Goal: Find specific page/section: Find specific page/section

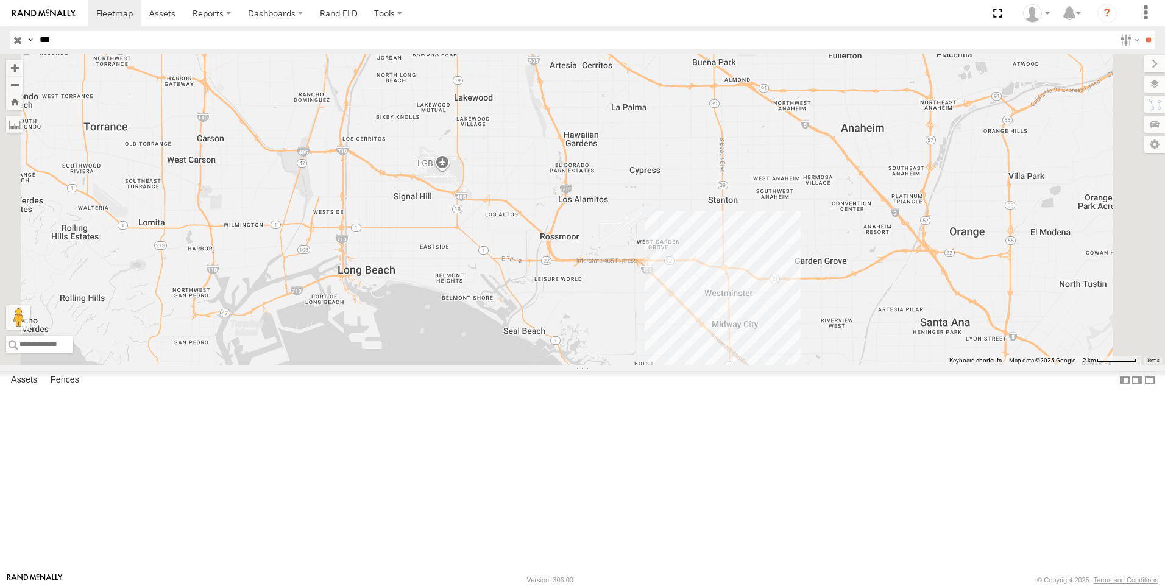
drag, startPoint x: 55, startPoint y: 38, endPoint x: 24, endPoint y: 38, distance: 31.1
click at [24, 38] on div "Search Query Asset ID Asset Label Registration Manufacturer Model VIN Job ID Dr…" at bounding box center [576, 40] width 1132 height 18
type input "***"
click at [1141, 31] on input "**" at bounding box center [1148, 40] width 14 height 18
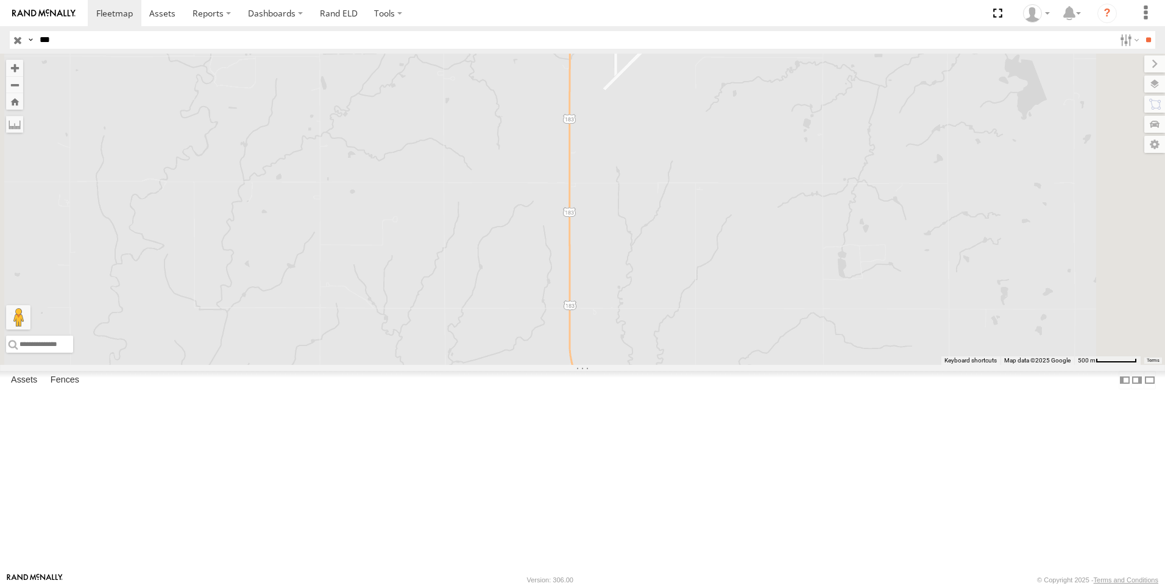
click at [0, 0] on div "All Assets" at bounding box center [0, 0] width 0 height 0
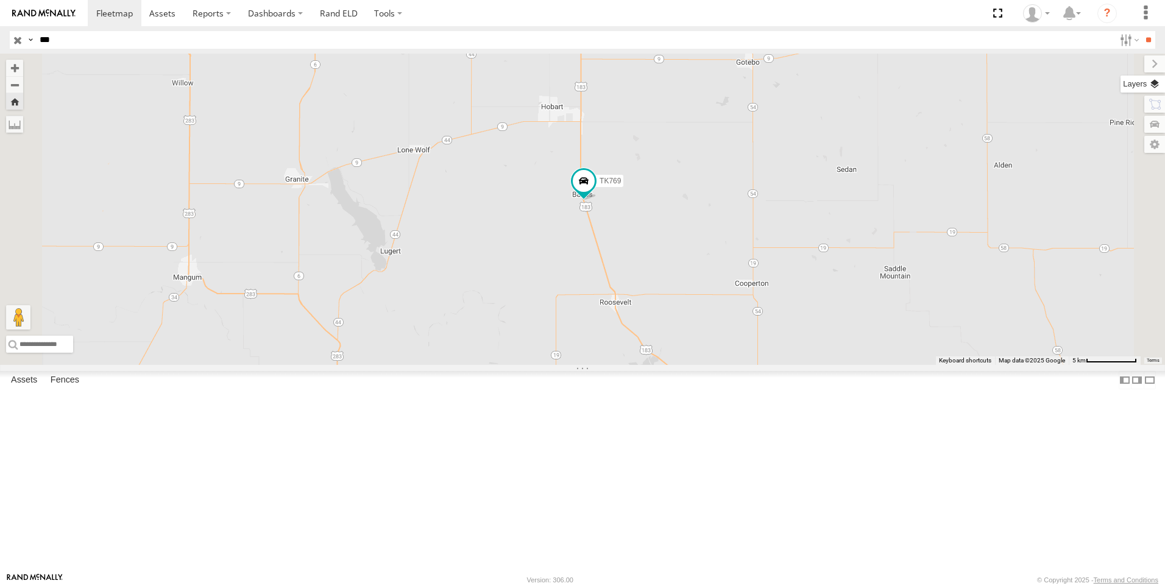
click at [1151, 87] on label at bounding box center [1143, 84] width 44 height 17
click at [0, 0] on span "Basemaps" at bounding box center [0, 0] width 0 height 0
click at [0, 0] on span "Satellite + Roadmap" at bounding box center [0, 0] width 0 height 0
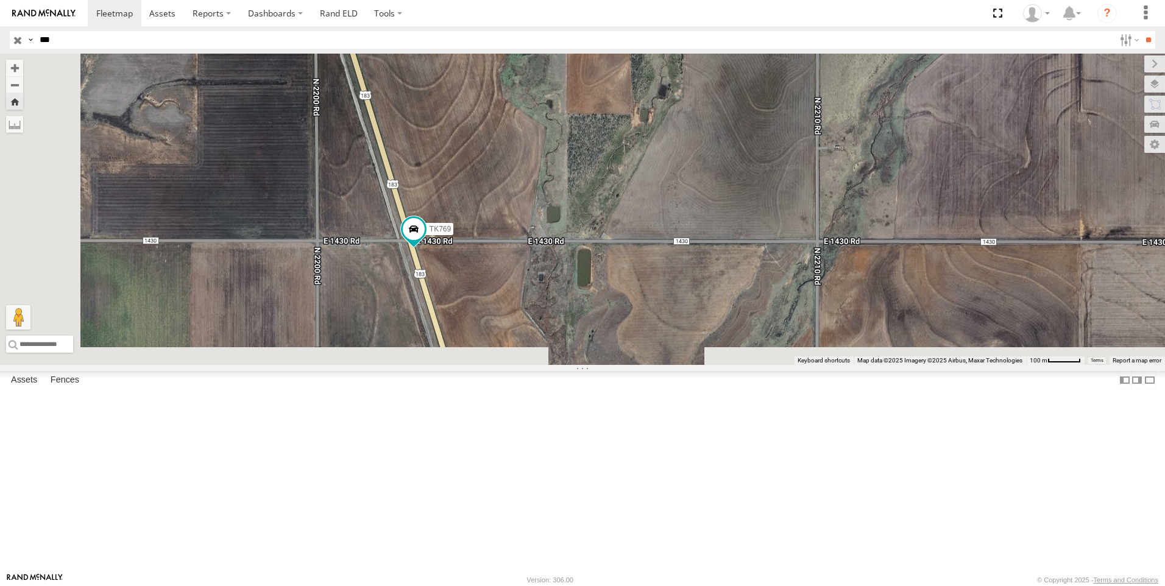
drag, startPoint x: 574, startPoint y: 438, endPoint x: 633, endPoint y: 252, distance: 195.4
click at [633, 252] on div "TK769" at bounding box center [582, 209] width 1165 height 311
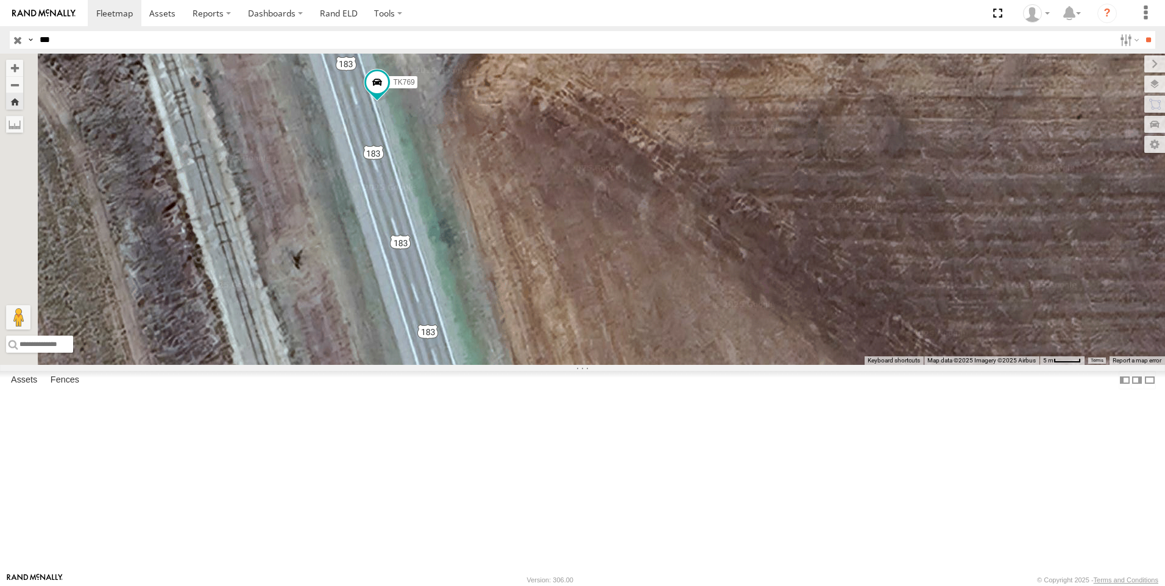
drag, startPoint x: 672, startPoint y: 327, endPoint x: 725, endPoint y: 325, distance: 53.6
click at [725, 325] on div "TK769" at bounding box center [582, 209] width 1165 height 311
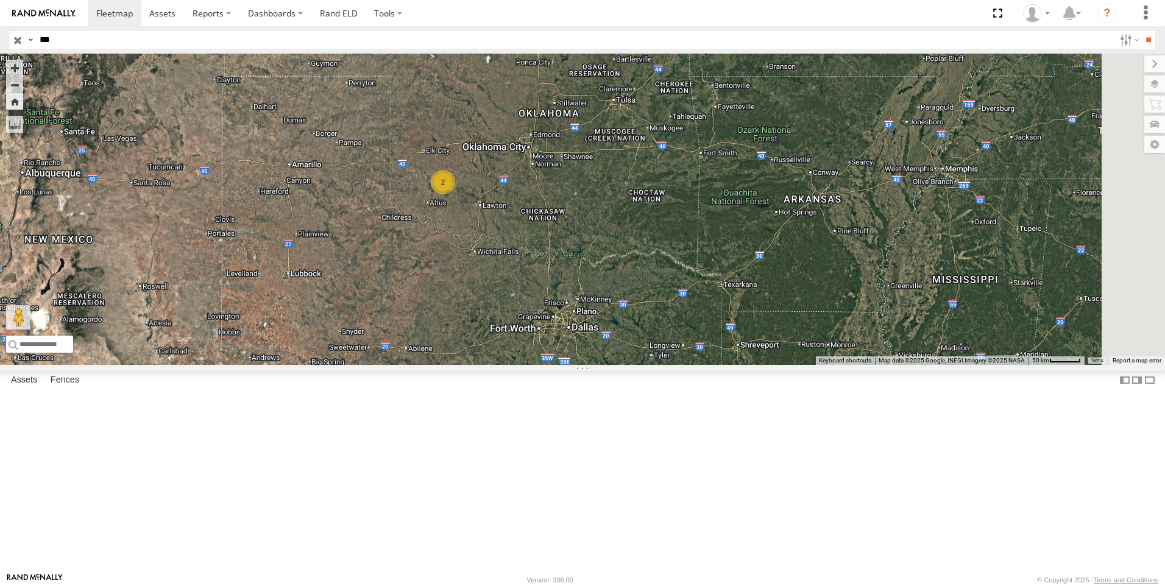
drag, startPoint x: 812, startPoint y: 341, endPoint x: 640, endPoint y: 286, distance: 180.4
click at [640, 286] on div "2" at bounding box center [582, 209] width 1165 height 311
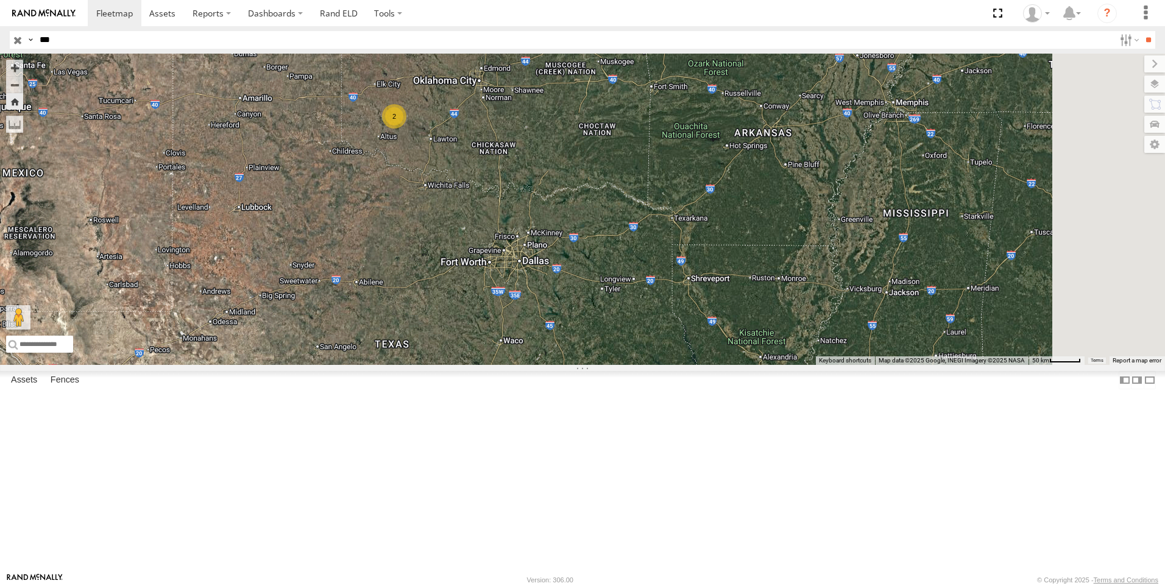
drag, startPoint x: 692, startPoint y: 412, endPoint x: 602, endPoint y: 308, distance: 137.8
click at [602, 308] on div "2" at bounding box center [582, 209] width 1165 height 311
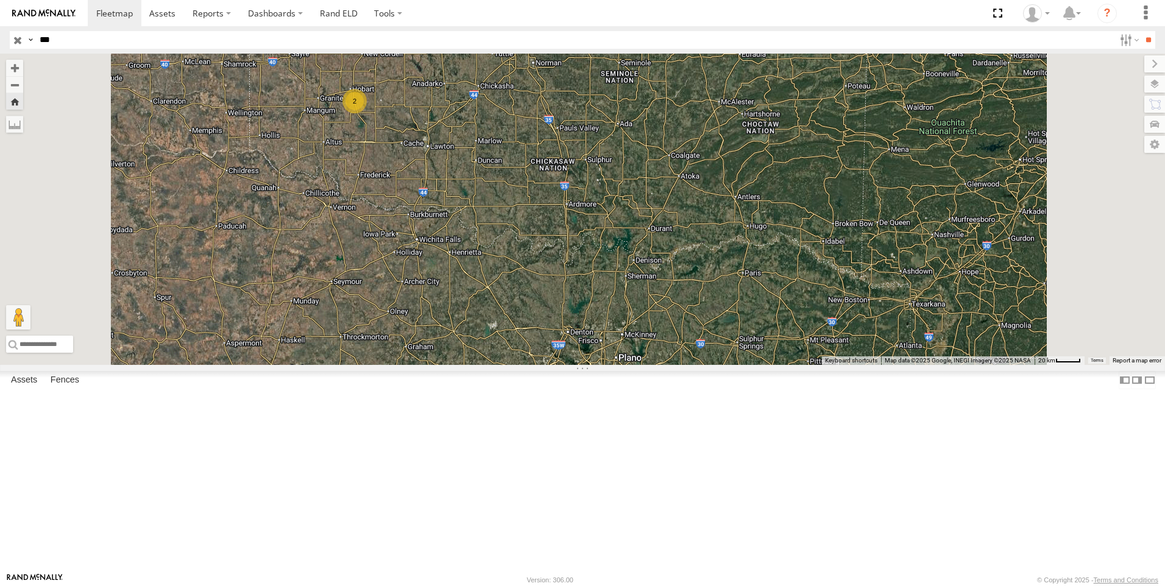
drag, startPoint x: 504, startPoint y: 174, endPoint x: 525, endPoint y: 279, distance: 106.9
click at [525, 277] on div "2" at bounding box center [582, 209] width 1165 height 311
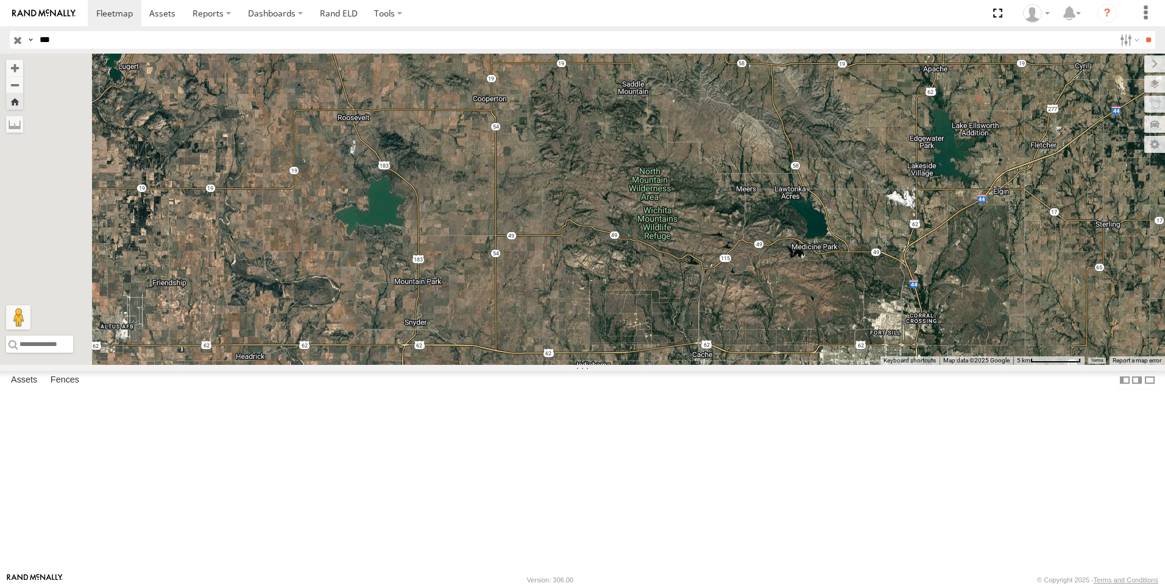
drag, startPoint x: 570, startPoint y: 232, endPoint x: 588, endPoint y: 316, distance: 86.5
click at [588, 316] on div at bounding box center [582, 209] width 1165 height 311
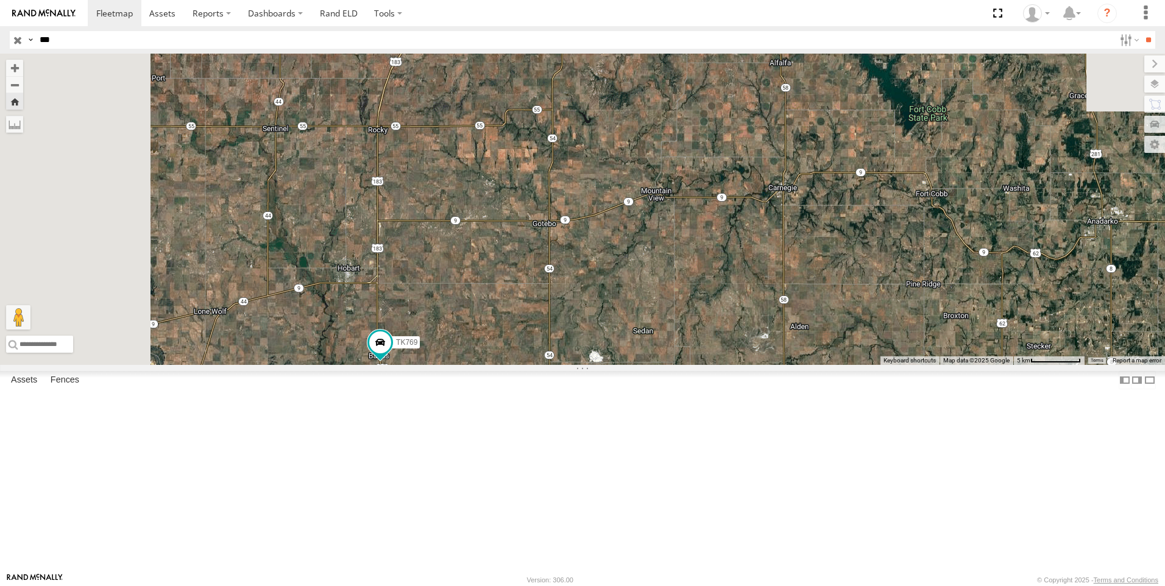
drag, startPoint x: 467, startPoint y: 124, endPoint x: 584, endPoint y: 536, distance: 427.9
click at [584, 365] on div "TK769" at bounding box center [582, 209] width 1165 height 311
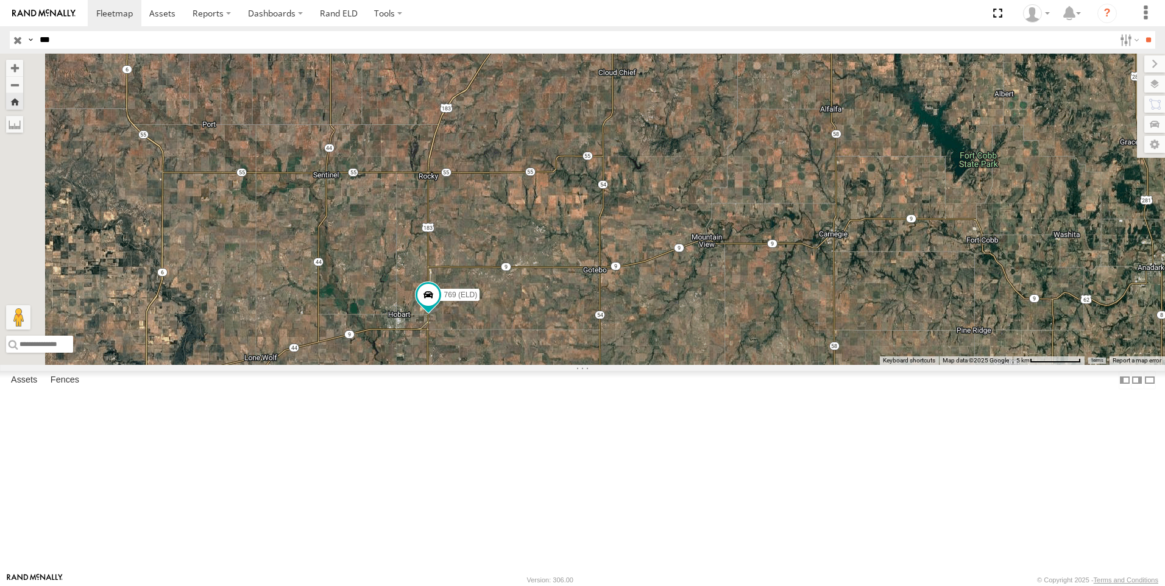
drag, startPoint x: 478, startPoint y: 311, endPoint x: 530, endPoint y: 357, distance: 69.5
click at [530, 357] on div "TK769 769 (ELD)" at bounding box center [582, 209] width 1165 height 311
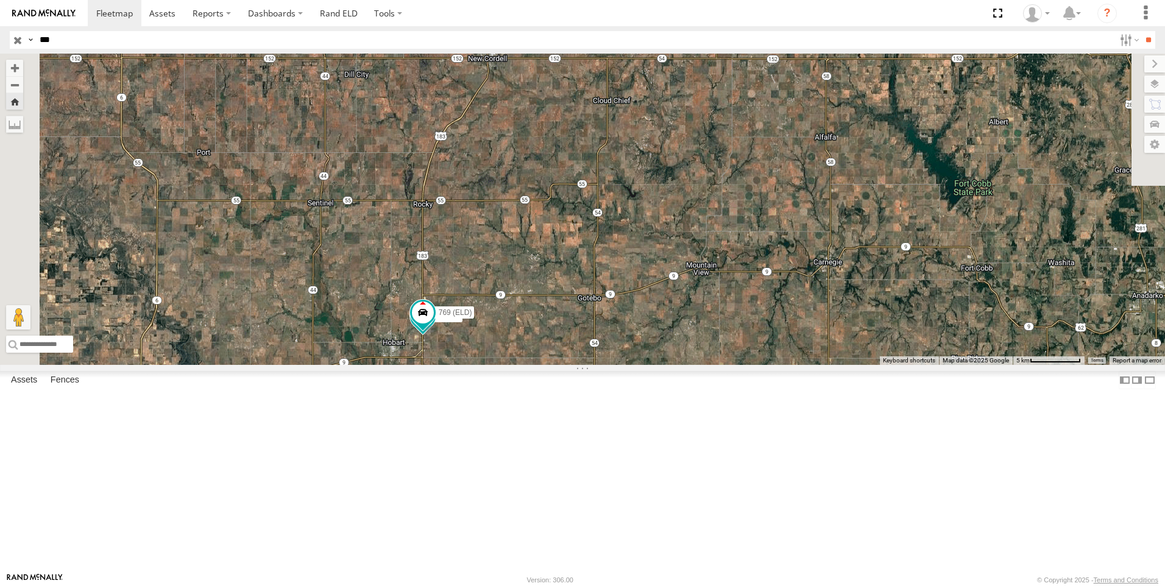
drag, startPoint x: 603, startPoint y: 120, endPoint x: 597, endPoint y: 152, distance: 32.2
click at [597, 152] on div "TK769 769 (ELD)" at bounding box center [582, 209] width 1165 height 311
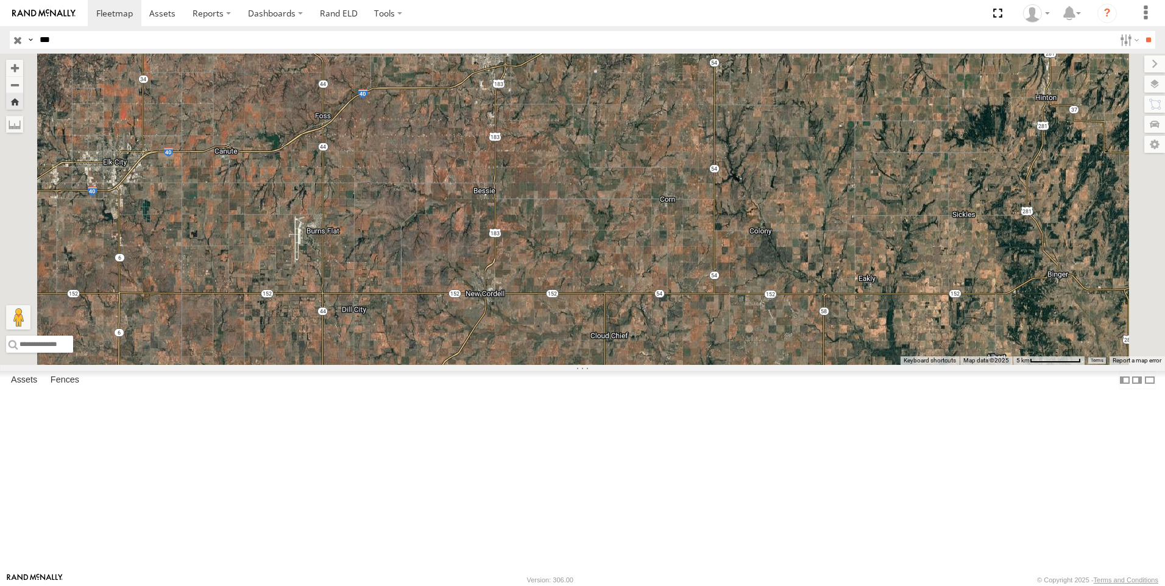
drag, startPoint x: 617, startPoint y: 84, endPoint x: 617, endPoint y: 318, distance: 233.4
click at [617, 318] on div "TK769 769 (ELD)" at bounding box center [582, 209] width 1165 height 311
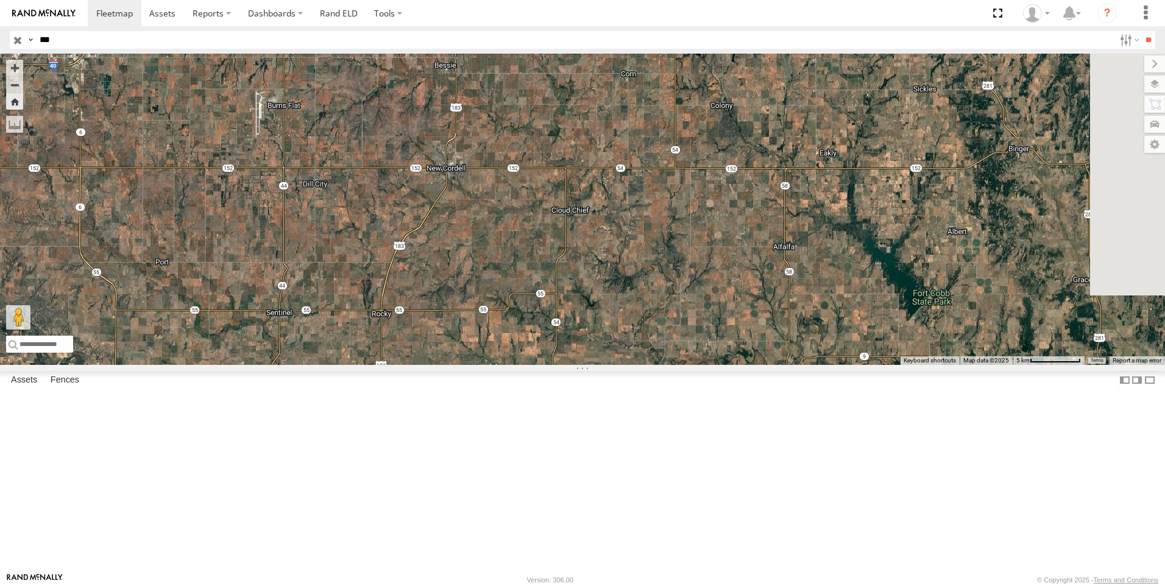
drag, startPoint x: 712, startPoint y: 339, endPoint x: 672, endPoint y: 205, distance: 140.0
click at [672, 205] on div "TK769 769 (ELD)" at bounding box center [582, 209] width 1165 height 311
click at [64, 40] on input "***" at bounding box center [575, 40] width 1080 height 18
drag, startPoint x: 66, startPoint y: 38, endPoint x: 15, endPoint y: 44, distance: 52.1
click at [15, 44] on div "Search Query Asset ID Asset Label Registration Manufacturer Model VIN Job ID Dr…" at bounding box center [576, 40] width 1132 height 18
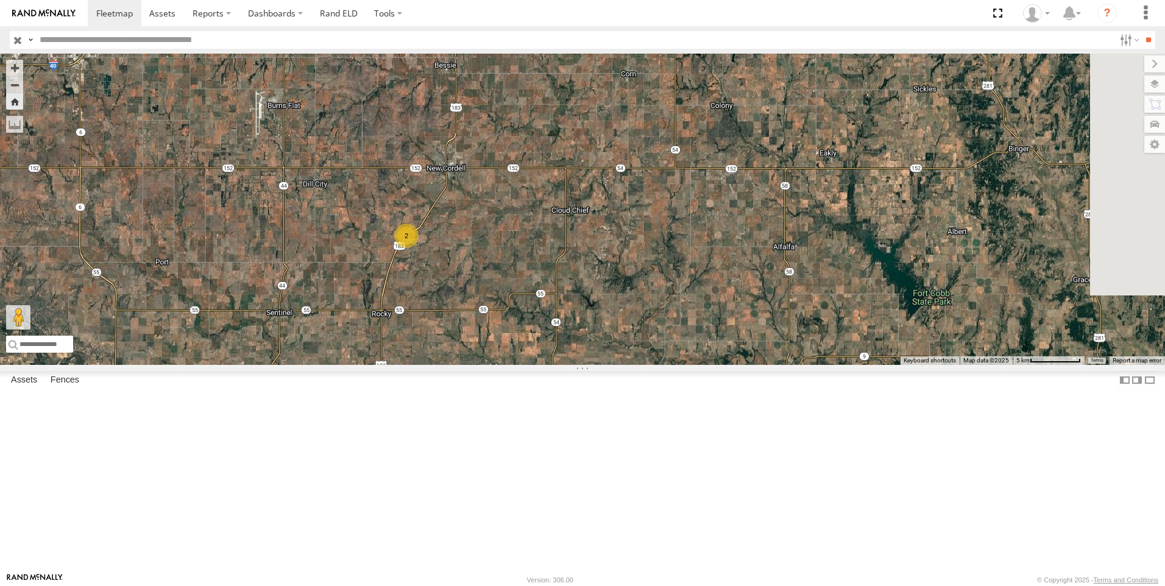
click at [62, 47] on input "text" at bounding box center [575, 40] width 1080 height 18
type input "***"
click at [1141, 31] on input "**" at bounding box center [1148, 40] width 14 height 18
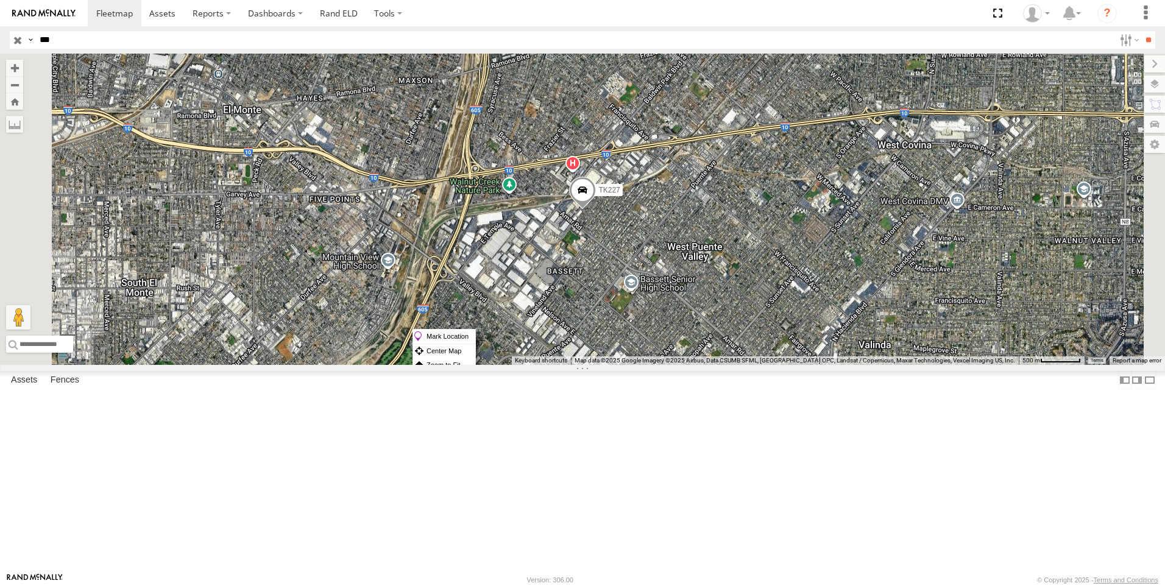
drag, startPoint x: 717, startPoint y: 329, endPoint x: 775, endPoint y: 412, distance: 101.1
click at [775, 365] on div "TK227" at bounding box center [582, 209] width 1165 height 311
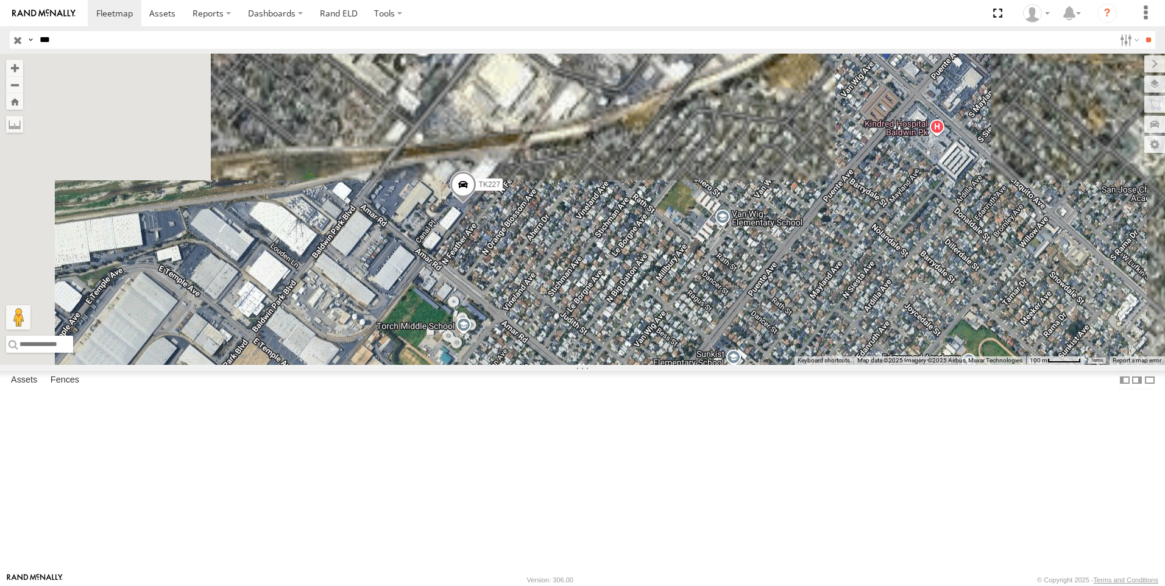
drag, startPoint x: 652, startPoint y: 121, endPoint x: 654, endPoint y: 449, distance: 327.3
click at [654, 365] on div "TK227" at bounding box center [582, 209] width 1165 height 311
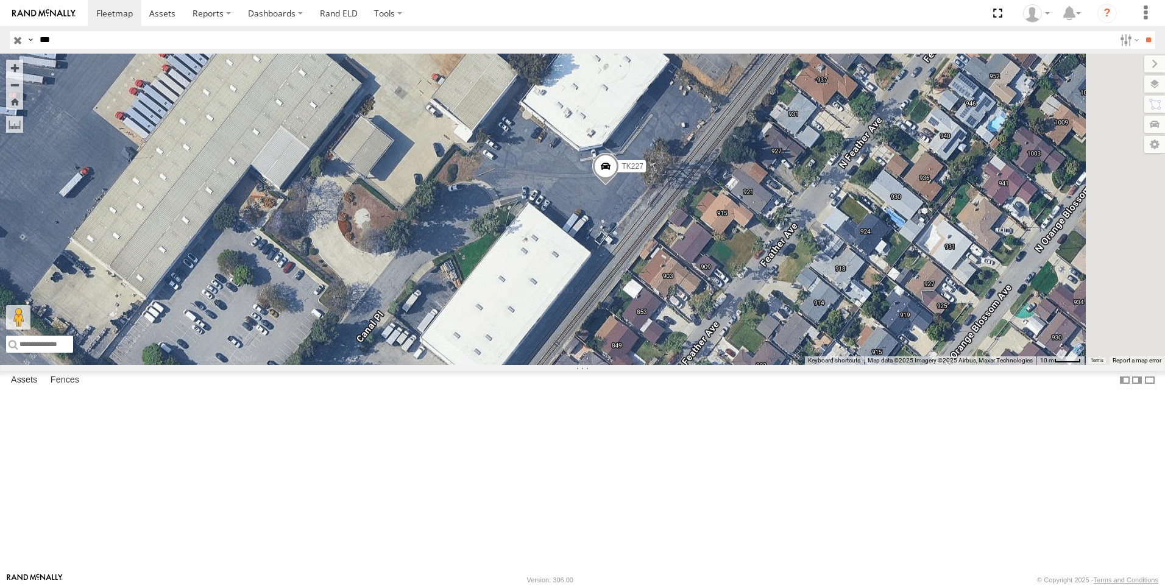
drag, startPoint x: 825, startPoint y: 302, endPoint x: 737, endPoint y: 369, distance: 111.3
click at [737, 365] on div "TK227" at bounding box center [582, 209] width 1165 height 311
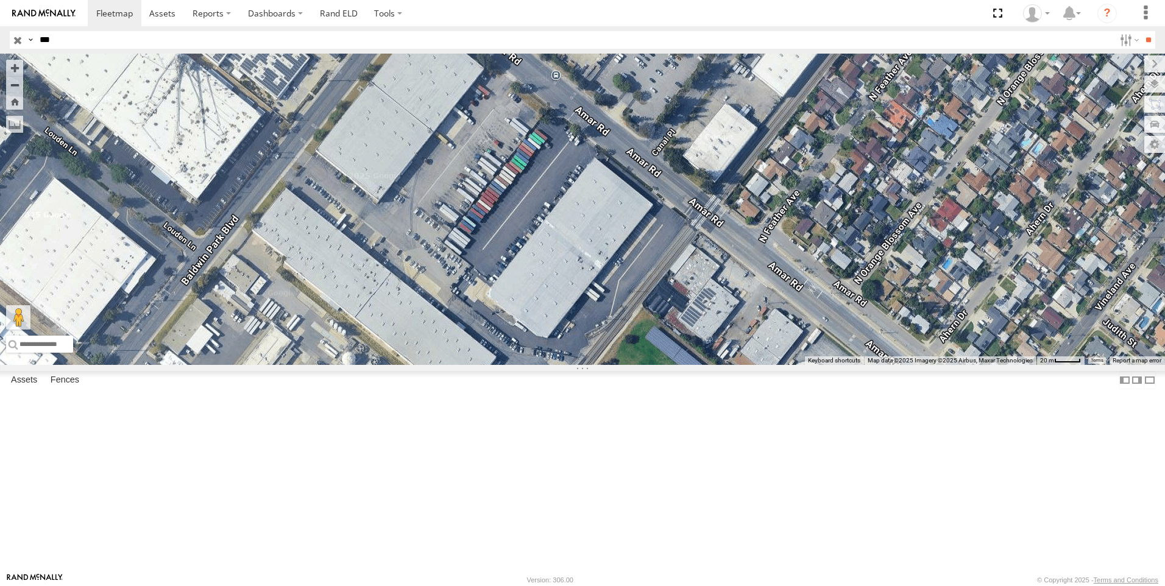
drag, startPoint x: 463, startPoint y: 506, endPoint x: 714, endPoint y: 272, distance: 342.8
click at [714, 272] on div "TK227" at bounding box center [582, 209] width 1165 height 311
drag, startPoint x: 57, startPoint y: 40, endPoint x: 18, endPoint y: 112, distance: 81.8
click at [16, 69] on body at bounding box center [582, 293] width 1165 height 586
click at [46, 46] on input "text" at bounding box center [575, 40] width 1080 height 18
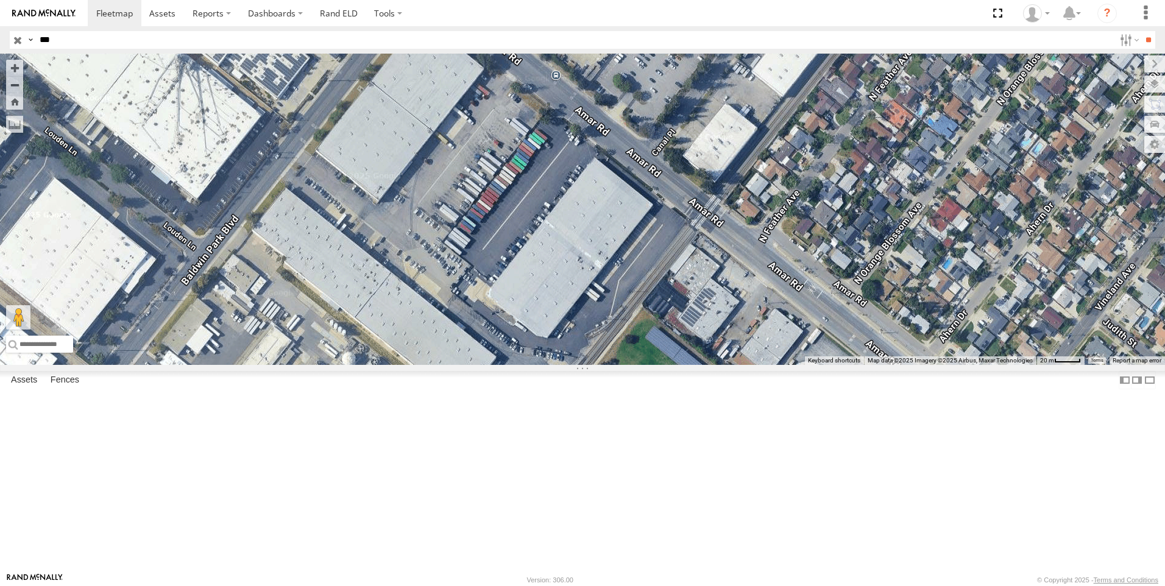
click at [1141, 31] on input "**" at bounding box center [1148, 40] width 14 height 18
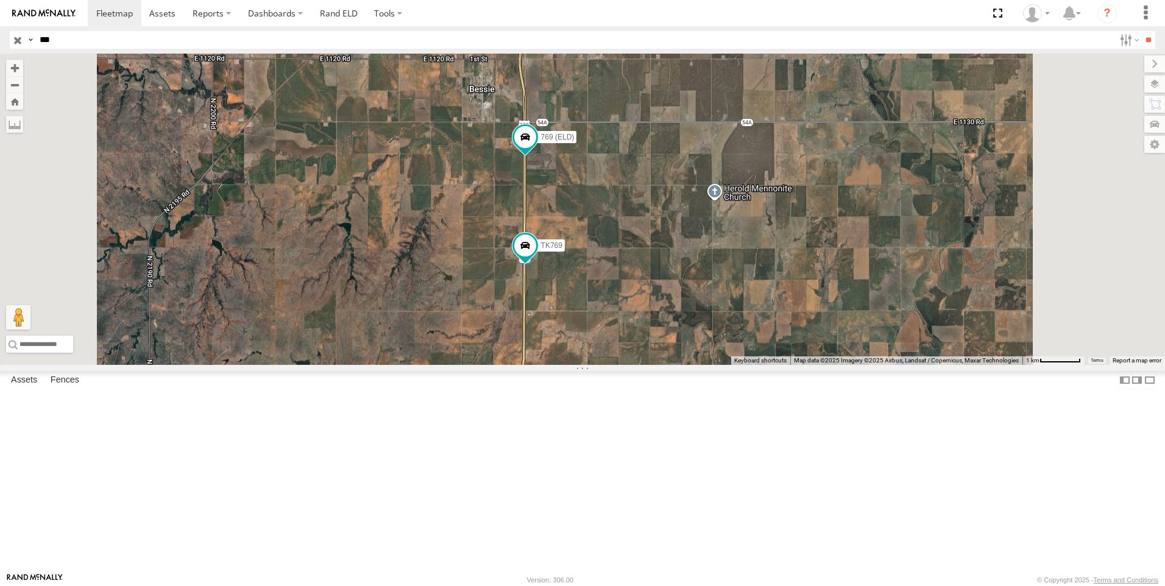
drag, startPoint x: 616, startPoint y: 229, endPoint x: 623, endPoint y: 296, distance: 67.4
click at [623, 296] on div "TK769 769 (ELD)" at bounding box center [582, 209] width 1165 height 311
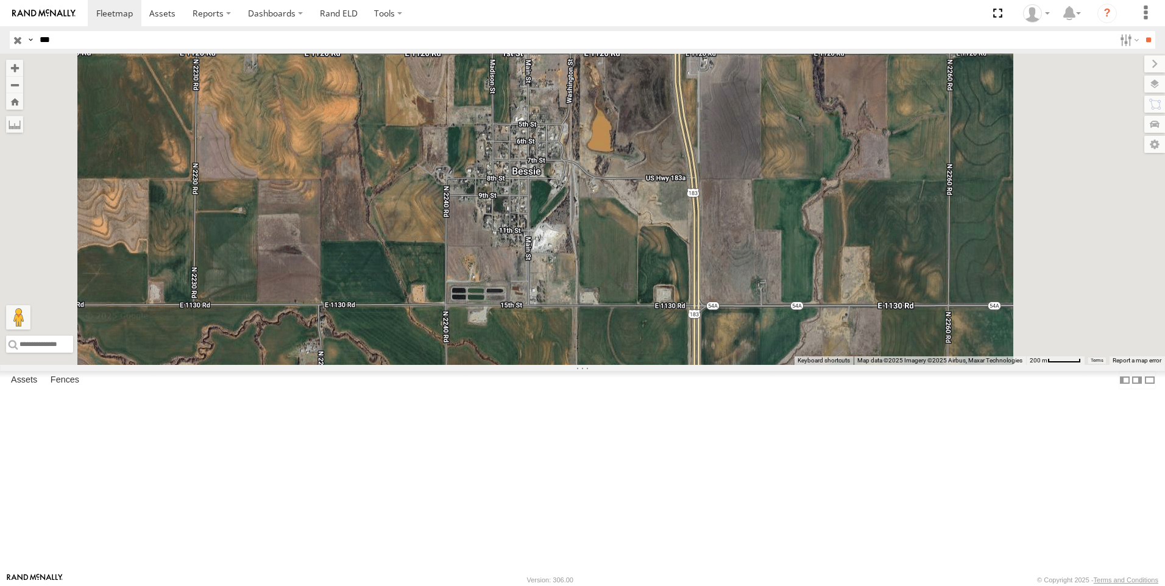
drag, startPoint x: 598, startPoint y: 183, endPoint x: 570, endPoint y: 314, distance: 134.1
click at [570, 314] on div "TK769 769 (ELD)" at bounding box center [582, 209] width 1165 height 311
drag, startPoint x: 57, startPoint y: 43, endPoint x: 70, endPoint y: 70, distance: 30.5
click at [46, 52] on header "Search Query Asset ID Asset Label Registration Manufacturer Model VIN Job ID" at bounding box center [582, 39] width 1165 height 27
type input "*"
